Goal: Task Accomplishment & Management: Use online tool/utility

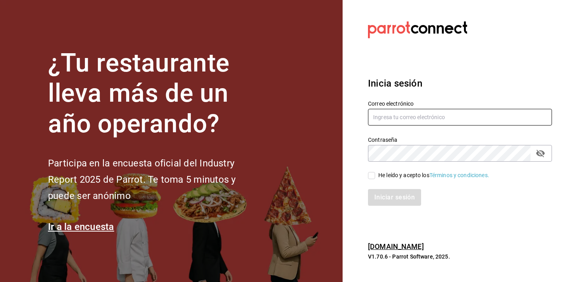
type input "e"
type input "[EMAIL_ADDRESS][DOMAIN_NAME]"
click at [372, 174] on input "He leído y acepto los Términos y condiciones." at bounding box center [371, 175] width 7 height 7
checkbox input "true"
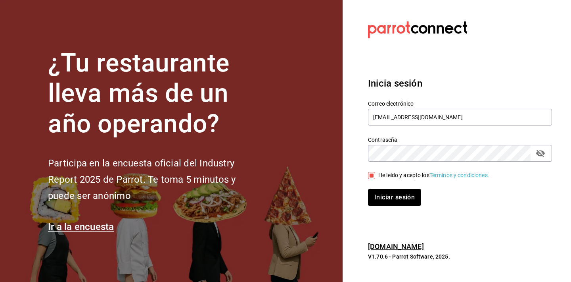
click at [544, 156] on icon "passwordField" at bounding box center [541, 153] width 10 height 10
click at [409, 192] on button "Iniciar sesión" at bounding box center [395, 197] width 54 height 17
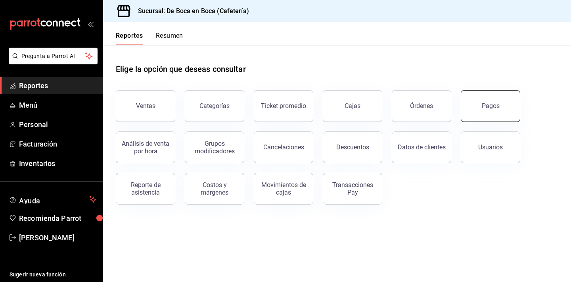
click at [488, 100] on button "Pagos" at bounding box center [490, 106] width 59 height 32
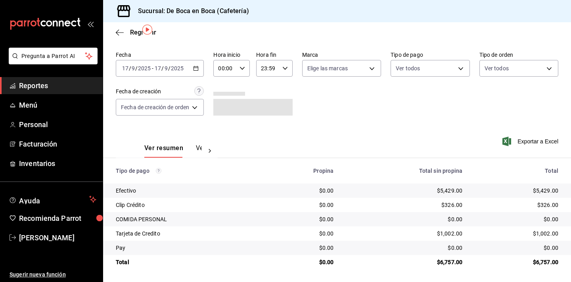
scroll to position [25, 0]
click at [135, 34] on span "Regresar" at bounding box center [143, 33] width 26 height 8
